Goal: Task Accomplishment & Management: Use online tool/utility

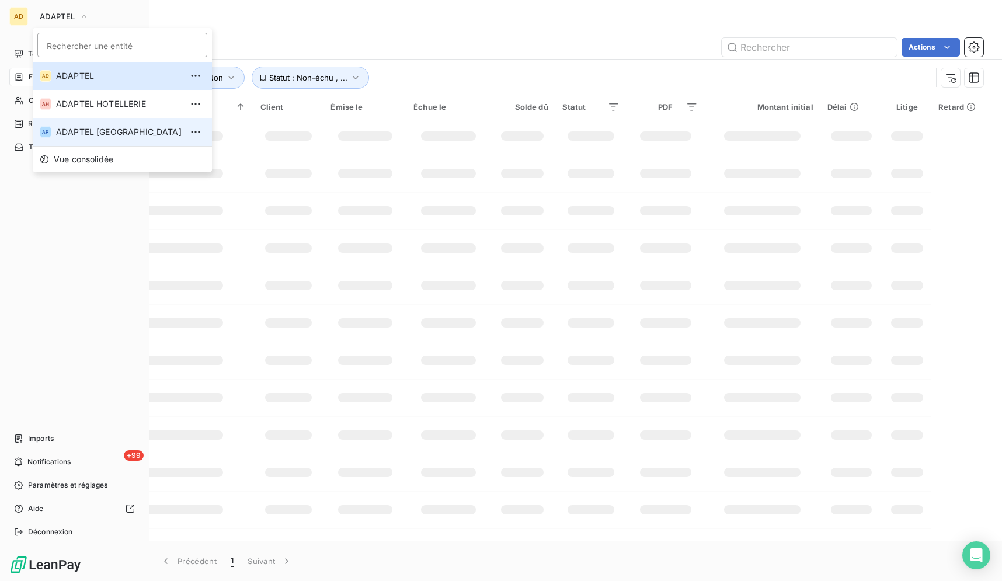
click at [96, 135] on span "ADAPTEL [GEOGRAPHIC_DATA]" at bounding box center [119, 132] width 126 height 12
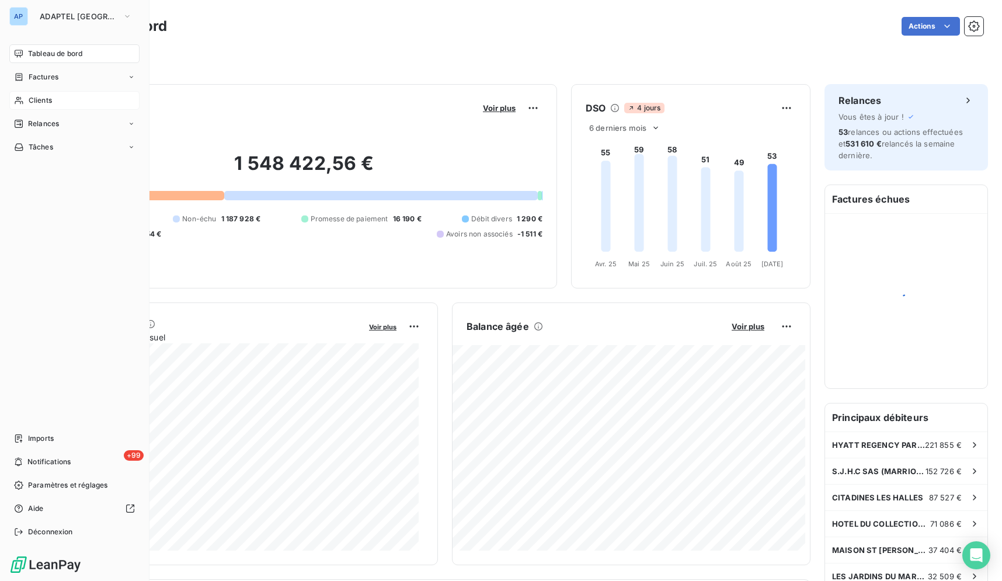
click at [69, 103] on div "Clients" at bounding box center [74, 100] width 130 height 19
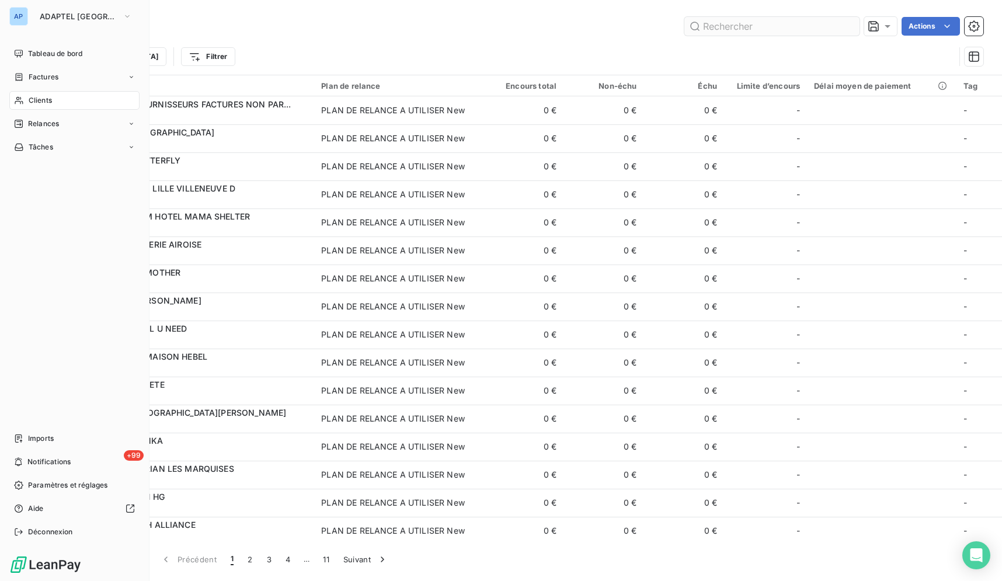
click at [737, 24] on input "text" at bounding box center [771, 26] width 175 height 19
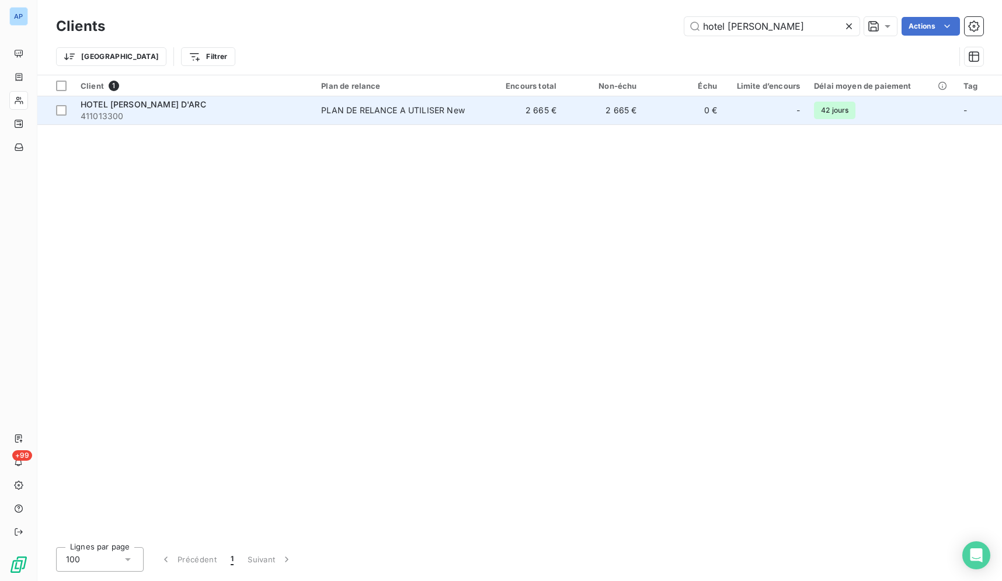
type input "hotel [PERSON_NAME]"
click at [496, 107] on td "2 665 €" at bounding box center [523, 110] width 80 height 28
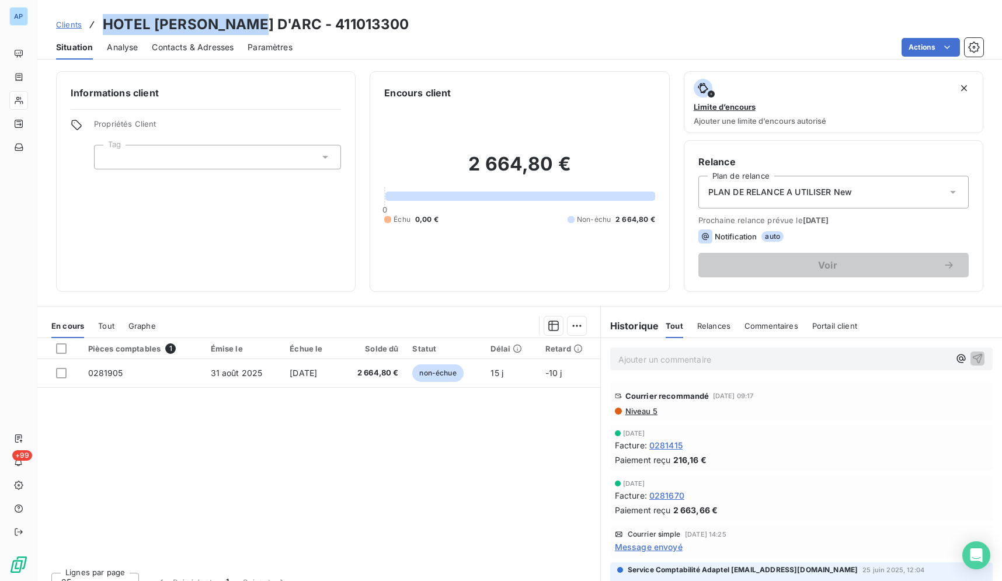
drag, startPoint x: 259, startPoint y: 22, endPoint x: 105, endPoint y: 27, distance: 154.2
click at [105, 27] on h3 "HOTEL [PERSON_NAME] D'ARC - 411013300" at bounding box center [256, 24] width 307 height 21
copy h3 "HOTEL [PERSON_NAME] D'ARC"
click at [314, 426] on div "Pièces comptables 1 Émise le Échue le Solde dû Statut Délai Retard 0281905 31 a…" at bounding box center [318, 450] width 563 height 225
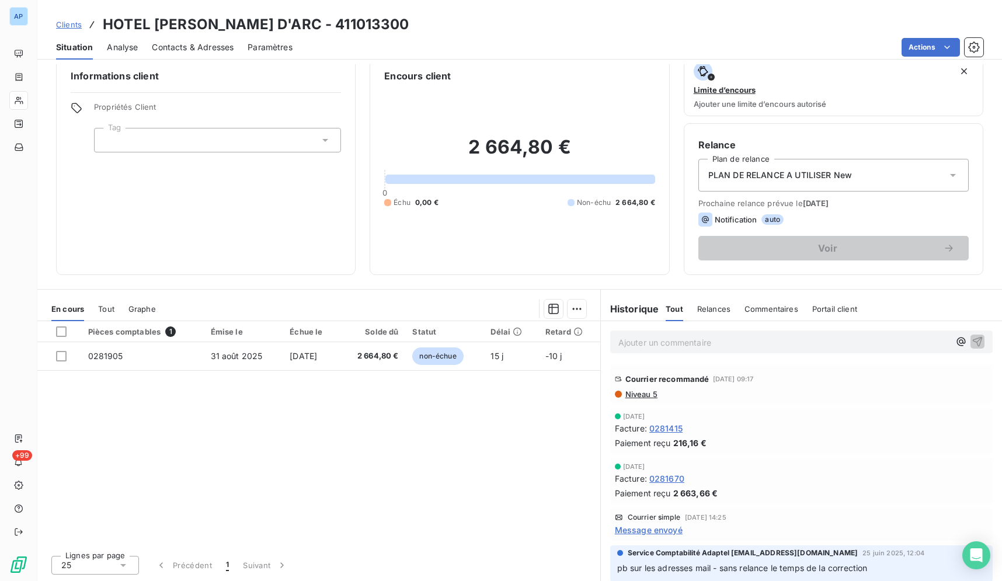
scroll to position [11, 0]
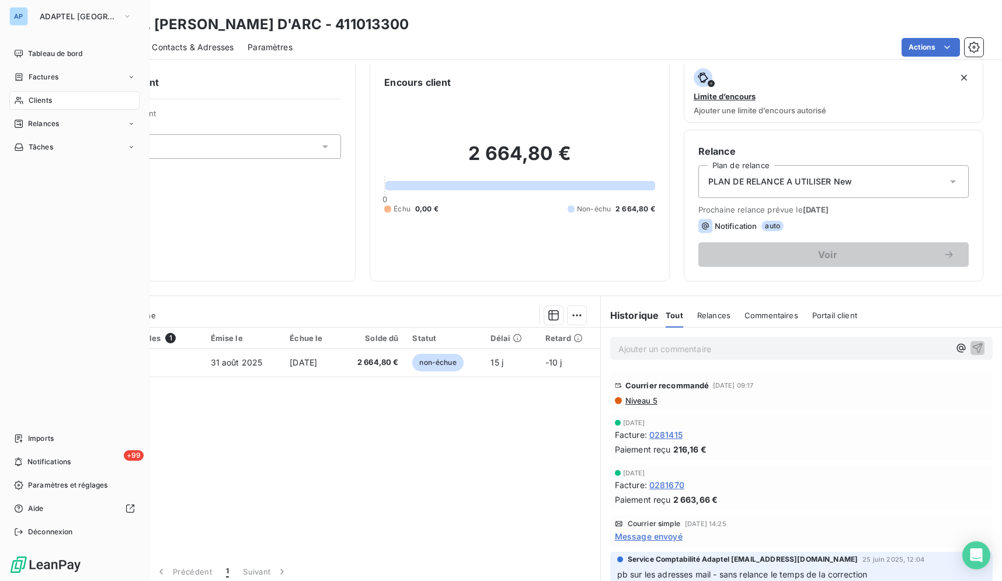
click at [32, 98] on span "Clients" at bounding box center [40, 100] width 23 height 11
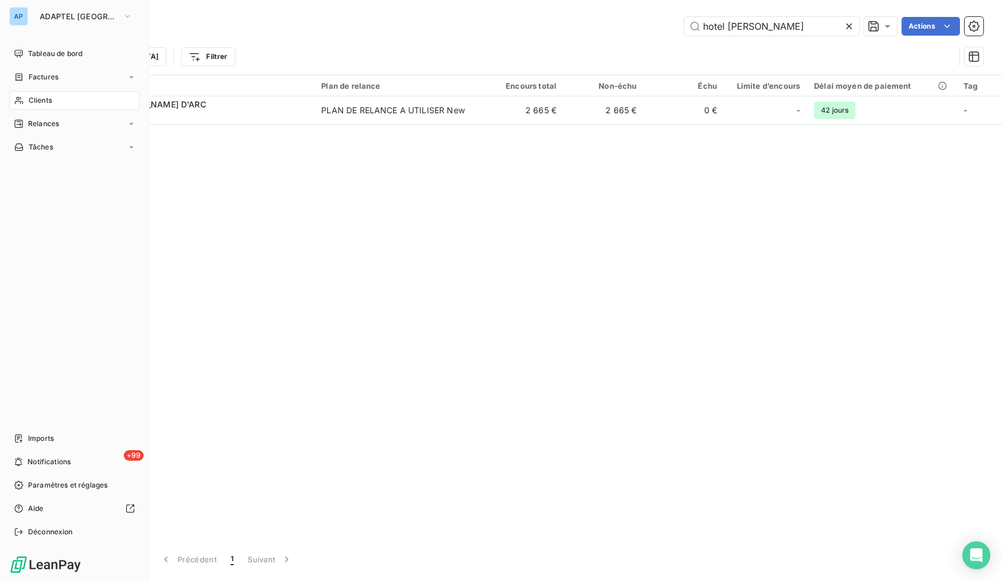
click at [47, 104] on span "Clients" at bounding box center [40, 100] width 23 height 11
click at [50, 103] on span "Clients" at bounding box center [40, 100] width 23 height 11
click at [30, 94] on div "Clients" at bounding box center [74, 100] width 130 height 19
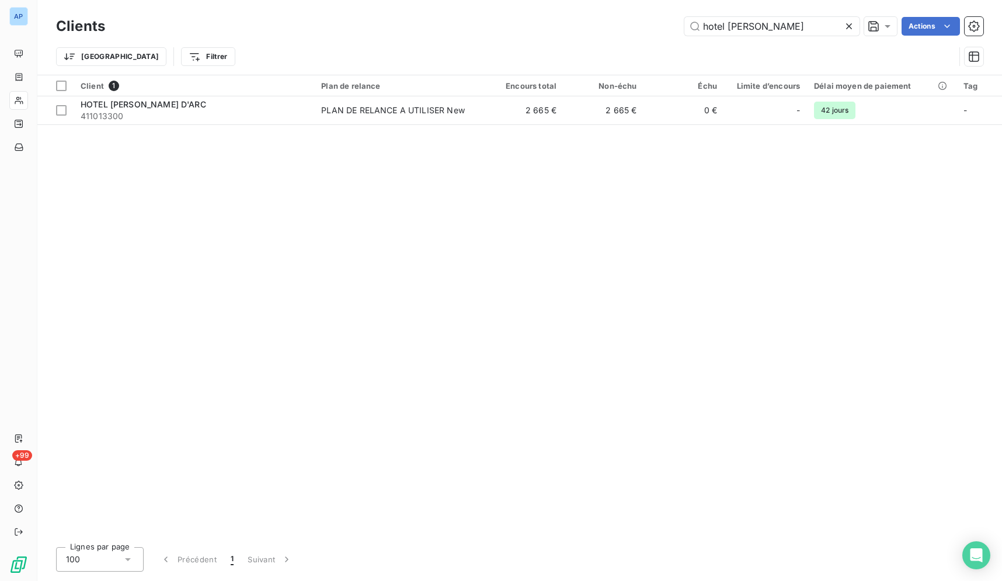
click at [648, 263] on div "Client 1 Plan de relance Encours total Non-échu Échu Limite d’encours Délai moy…" at bounding box center [519, 306] width 965 height 462
click at [862, 239] on div "Client 1 Plan de relance Encours total Non-échu Échu Limite d’encours Délai moy…" at bounding box center [519, 306] width 965 height 462
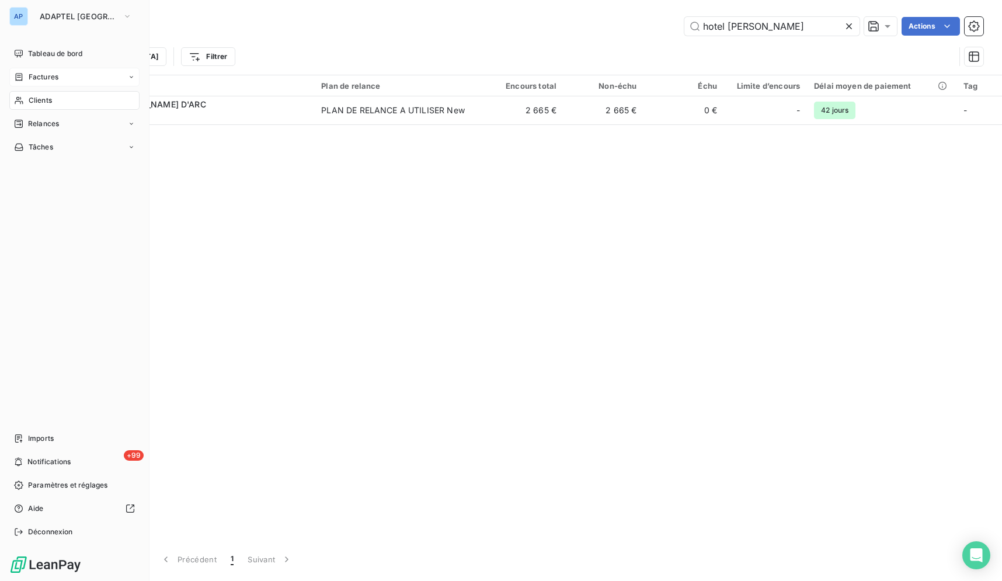
click at [44, 74] on span "Factures" at bounding box center [44, 77] width 30 height 11
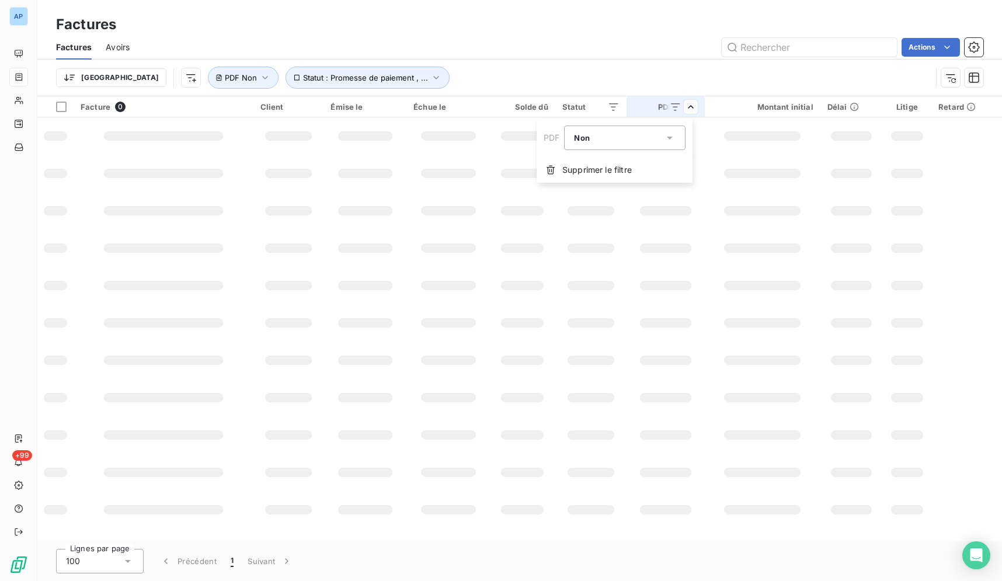
click at [643, 60] on html "AP +99 Factures Factures Avoirs Actions Trier Statut : Promesse de paiement , .…" at bounding box center [501, 290] width 1002 height 581
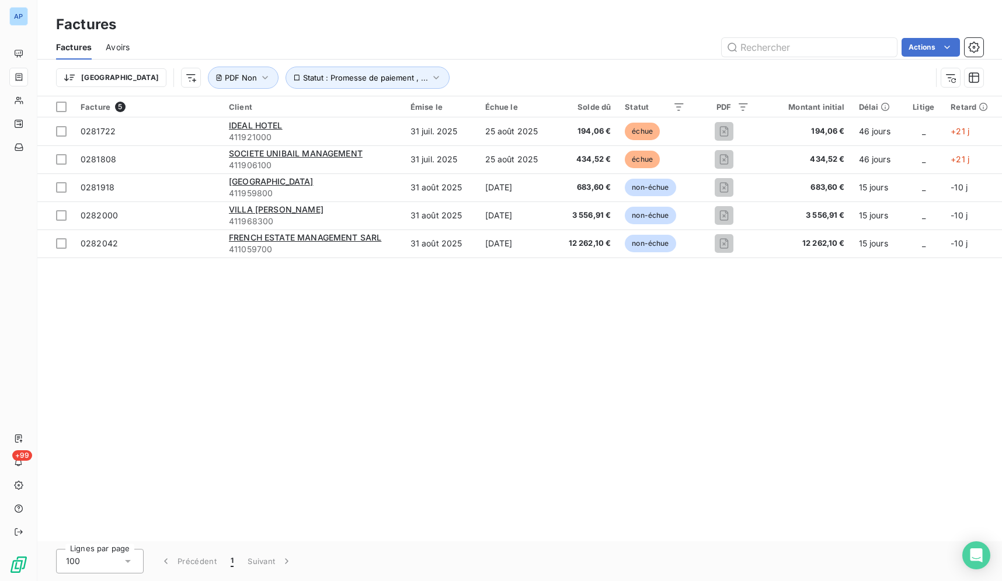
click at [702, 419] on div "Facture 5 Client Émise le Échue le Solde dû Statut PDF Montant initial Délai Li…" at bounding box center [519, 318] width 965 height 445
click at [815, 488] on div "Facture 5 Client Émise le Échue le Solde dû Statut PDF Montant initial Délai Li…" at bounding box center [519, 318] width 965 height 445
click at [811, 489] on div "Facture 5 Client Émise le Échue le Solde dû Statut PDF Montant initial Délai Li…" at bounding box center [519, 318] width 965 height 445
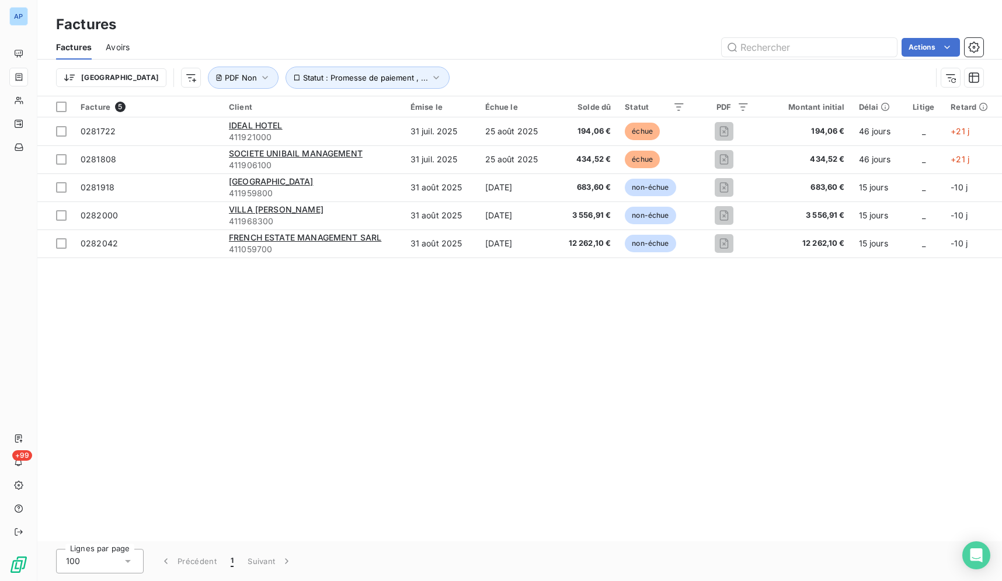
click at [811, 489] on div "Facture 5 Client Émise le Échue le Solde dû Statut PDF Montant initial Délai Li…" at bounding box center [519, 318] width 965 height 445
click at [813, 481] on div "Facture 5 Client Émise le Échue le Solde dû Statut PDF Montant initial Délai Li…" at bounding box center [519, 318] width 965 height 445
click at [771, 460] on div "Facture 5 Client Émise le Échue le Solde dû Statut PDF Montant initial Délai Li…" at bounding box center [519, 318] width 965 height 445
click at [730, 469] on div "Facture 5 Client Émise le Échue le Solde dû Statut PDF Montant initial Délai Li…" at bounding box center [519, 318] width 965 height 445
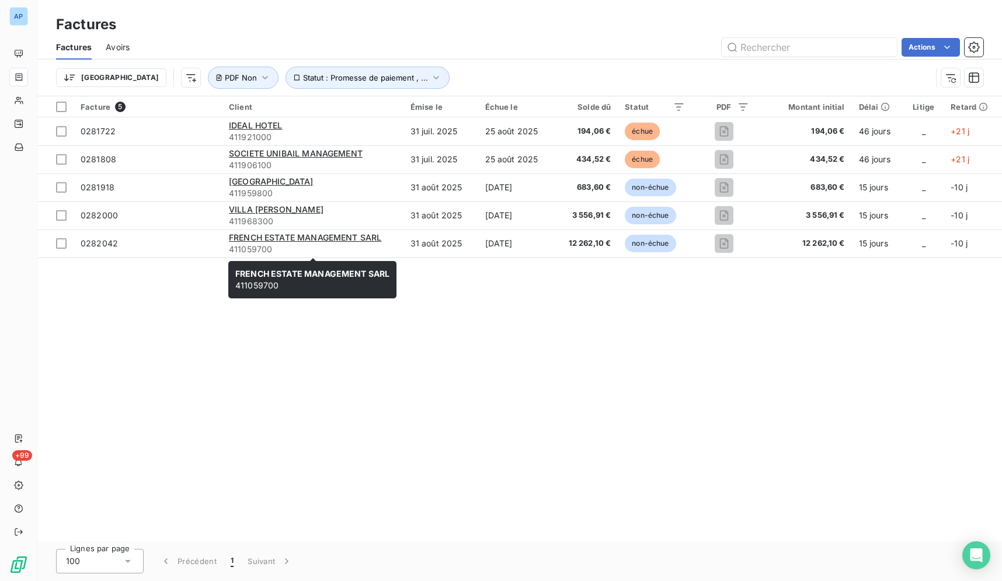
click at [339, 266] on div "FRENCH ESTATE MANAGEMENT SARL 411059700 FRENCH ESTATE MANAGEMENT SARL 411059700" at bounding box center [312, 279] width 168 height 37
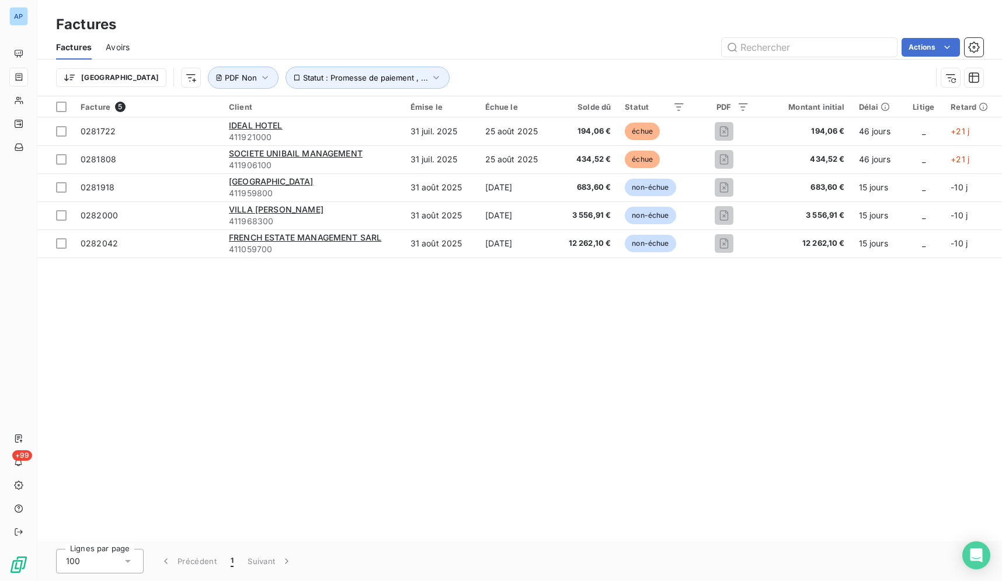
click at [259, 292] on div "Facture 5 Client Émise le Échue le Solde dû Statut PDF Montant initial Délai Li…" at bounding box center [519, 318] width 965 height 445
click at [264, 302] on div "Facture 5 Client Émise le Échue le Solde dû Statut PDF Montant initial Délai Li…" at bounding box center [519, 318] width 965 height 445
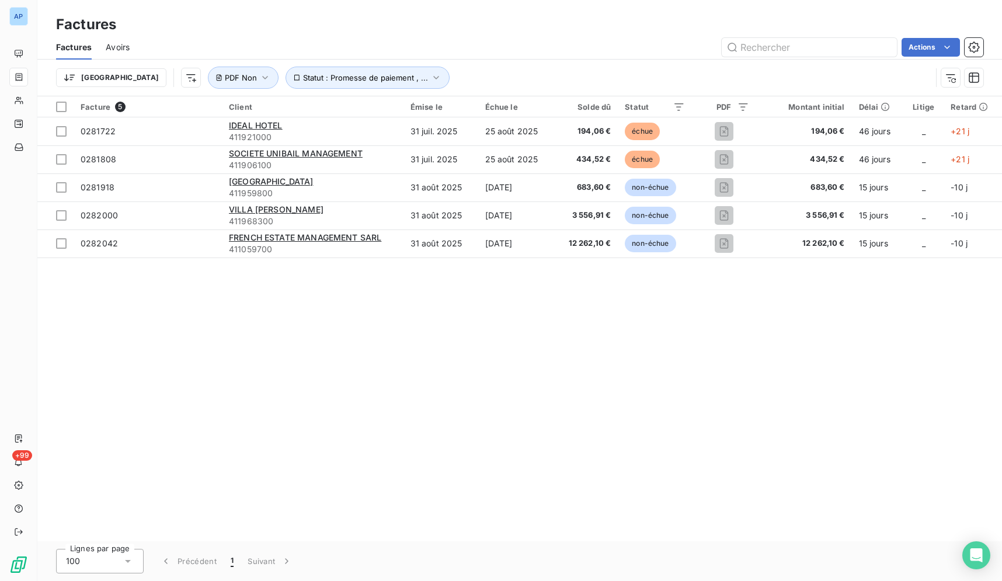
click at [272, 335] on div "Facture 5 Client Émise le Échue le Solde dû Statut PDF Montant initial Délai Li…" at bounding box center [519, 318] width 965 height 445
click at [279, 337] on div "Facture 5 Client Émise le Échue le Solde dû Statut PDF Montant initial Délai Li…" at bounding box center [519, 318] width 965 height 445
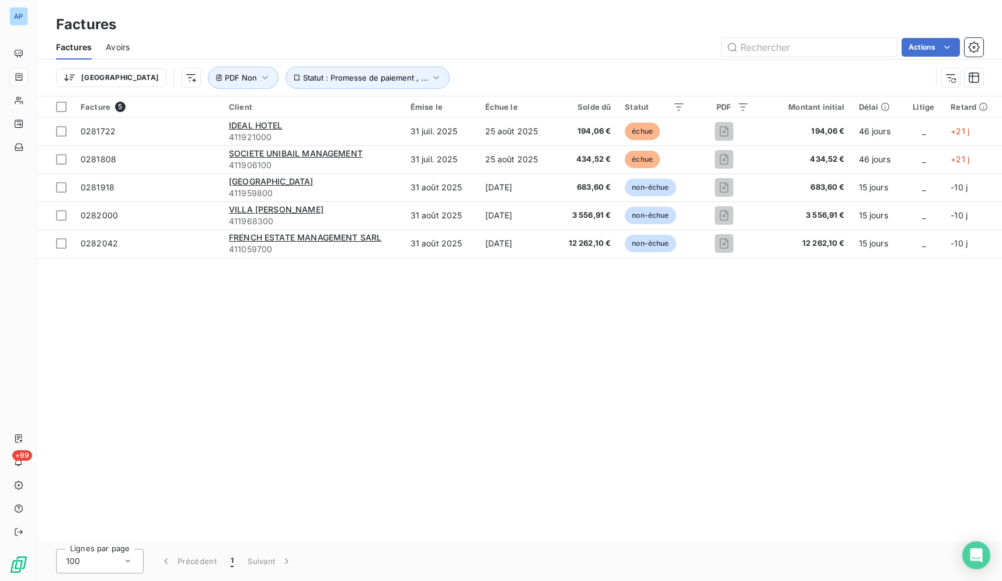
click at [279, 337] on div "Facture 5 Client Émise le Échue le Solde dû Statut PDF Montant initial Délai Li…" at bounding box center [519, 318] width 965 height 445
click at [190, 371] on div "Facture 5 Client Émise le Échue le Solde dû Statut PDF Montant initial Délai Li…" at bounding box center [519, 318] width 965 height 445
click at [150, 353] on div "Facture 5 Client Émise le Échue le Solde dû Statut PDF Montant initial Délai Li…" at bounding box center [519, 318] width 965 height 445
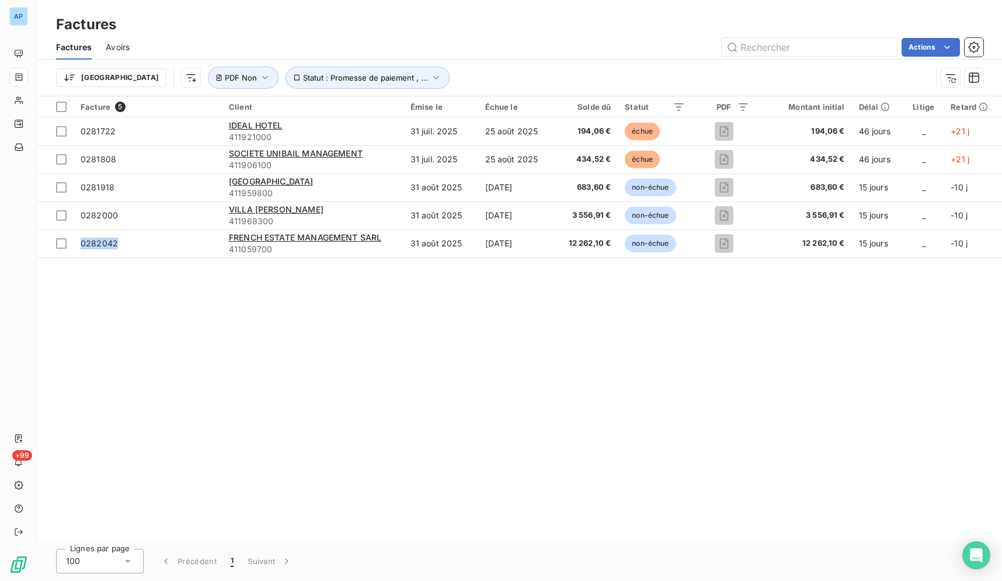
click at [150, 353] on div "Facture 5 Client Émise le Échue le Solde dû Statut PDF Montant initial Délai Li…" at bounding box center [519, 318] width 965 height 445
click at [247, 362] on div "Facture 5 Client Émise le Échue le Solde dû Statut PDF Montant initial Délai Li…" at bounding box center [519, 318] width 965 height 445
click at [434, 378] on div "Facture 5 Client Émise le Échue le Solde dû Statut PDF Montant initial Délai Li…" at bounding box center [519, 318] width 965 height 445
click at [429, 353] on div "Facture 5 Client Émise le Échue le Solde dû Statut PDF Montant initial Délai Li…" at bounding box center [519, 318] width 965 height 445
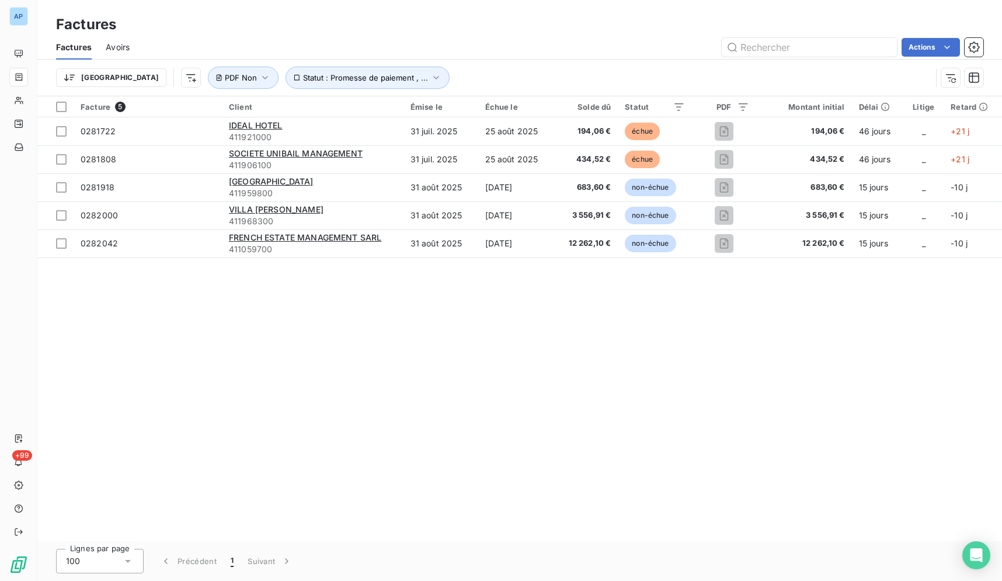
click at [408, 388] on div "Facture 5 Client Émise le Échue le Solde dû Statut PDF Montant initial Délai Li…" at bounding box center [519, 318] width 965 height 445
click at [354, 342] on div "Facture 5 Client Émise le Échue le Solde dû Statut PDF Montant initial Délai Li…" at bounding box center [519, 318] width 965 height 445
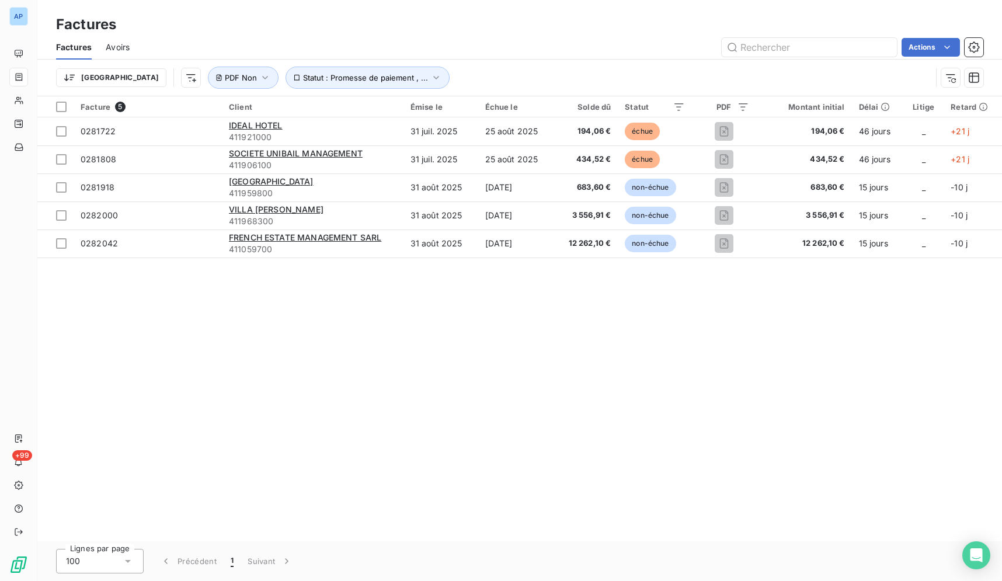
click at [183, 472] on div "Facture 5 Client Émise le Échue le Solde dû Statut PDF Montant initial Délai Li…" at bounding box center [519, 318] width 965 height 445
click at [215, 504] on div "Facture 5 Client Émise le Échue le Solde dû Statut PDF Montant initial Délai Li…" at bounding box center [519, 318] width 965 height 445
click at [229, 495] on div "Facture 5 Client Émise le Échue le Solde dû Statut PDF Montant initial Délai Li…" at bounding box center [519, 318] width 965 height 445
click at [389, 384] on div "Facture 5 Client Émise le Échue le Solde dû Statut PDF Montant initial Délai Li…" at bounding box center [519, 318] width 965 height 445
click at [392, 445] on div "Facture 5 Client Émise le Échue le Solde dû Statut PDF Montant initial Délai Li…" at bounding box center [519, 318] width 965 height 445
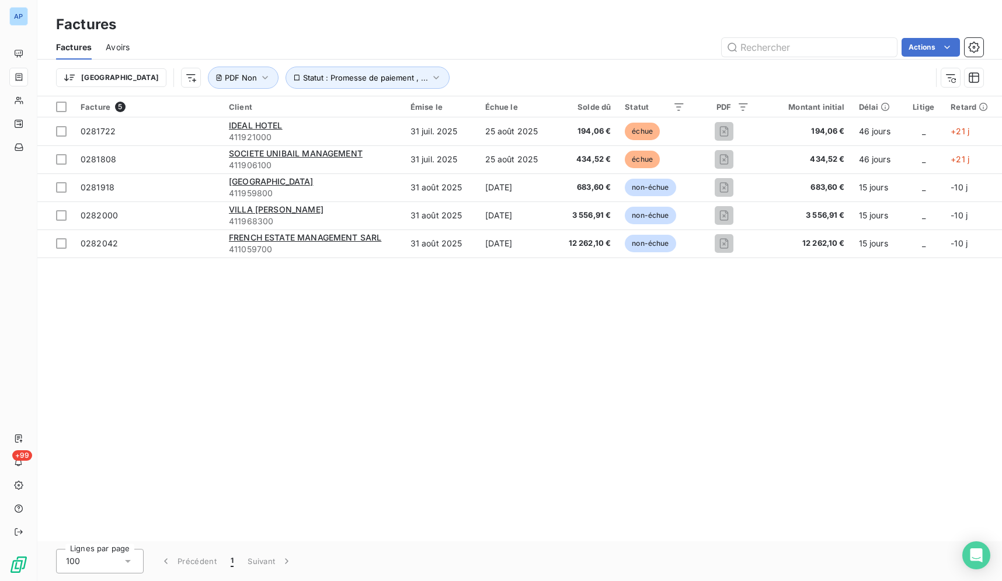
click at [392, 445] on div "Facture 5 Client Émise le Échue le Solde dû Statut PDF Montant initial Délai Li…" at bounding box center [519, 318] width 965 height 445
